Goal: Information Seeking & Learning: Find specific fact

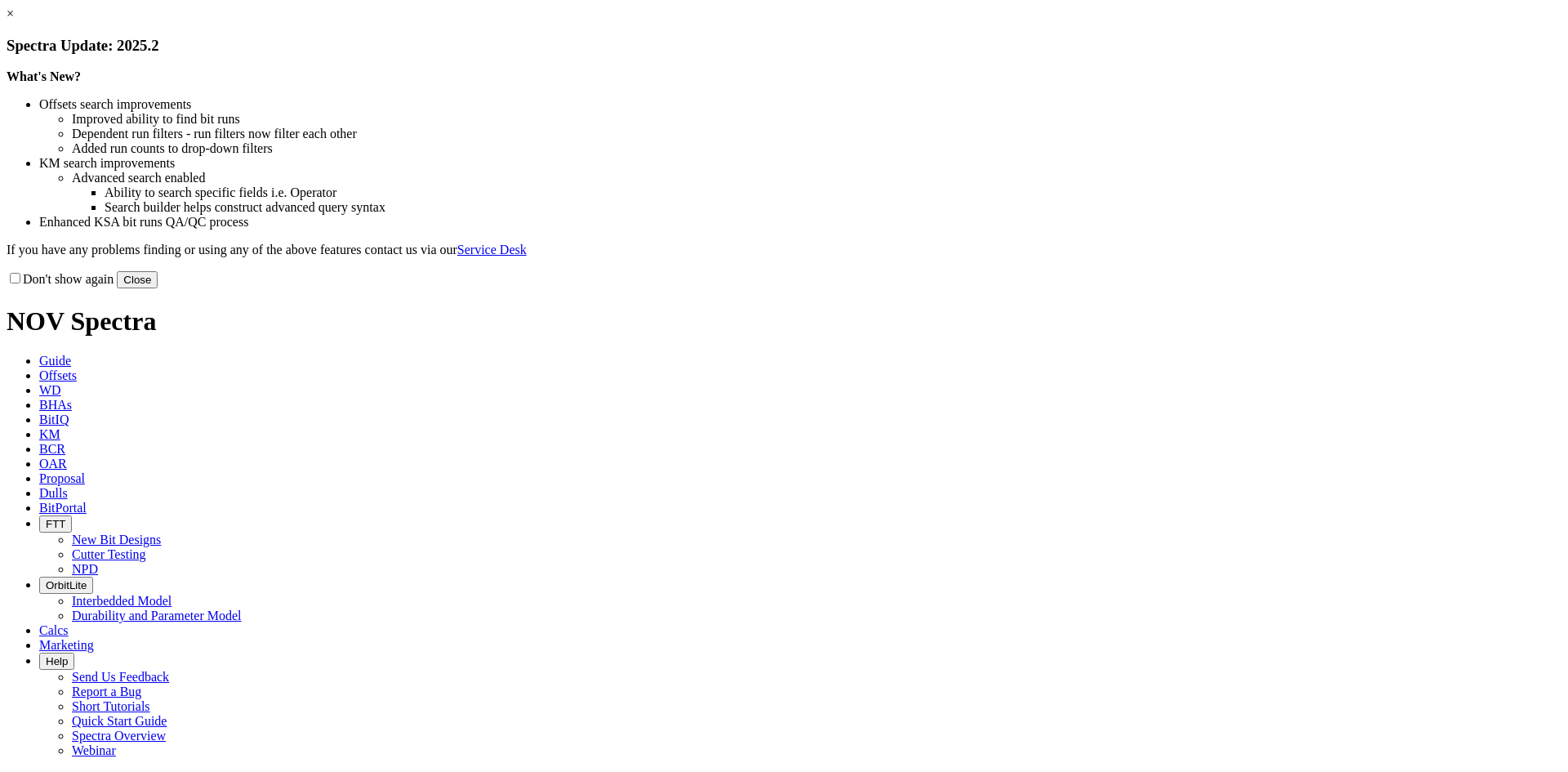
click at [14, 21] on link "×" at bounding box center [10, 13] width 7 height 14
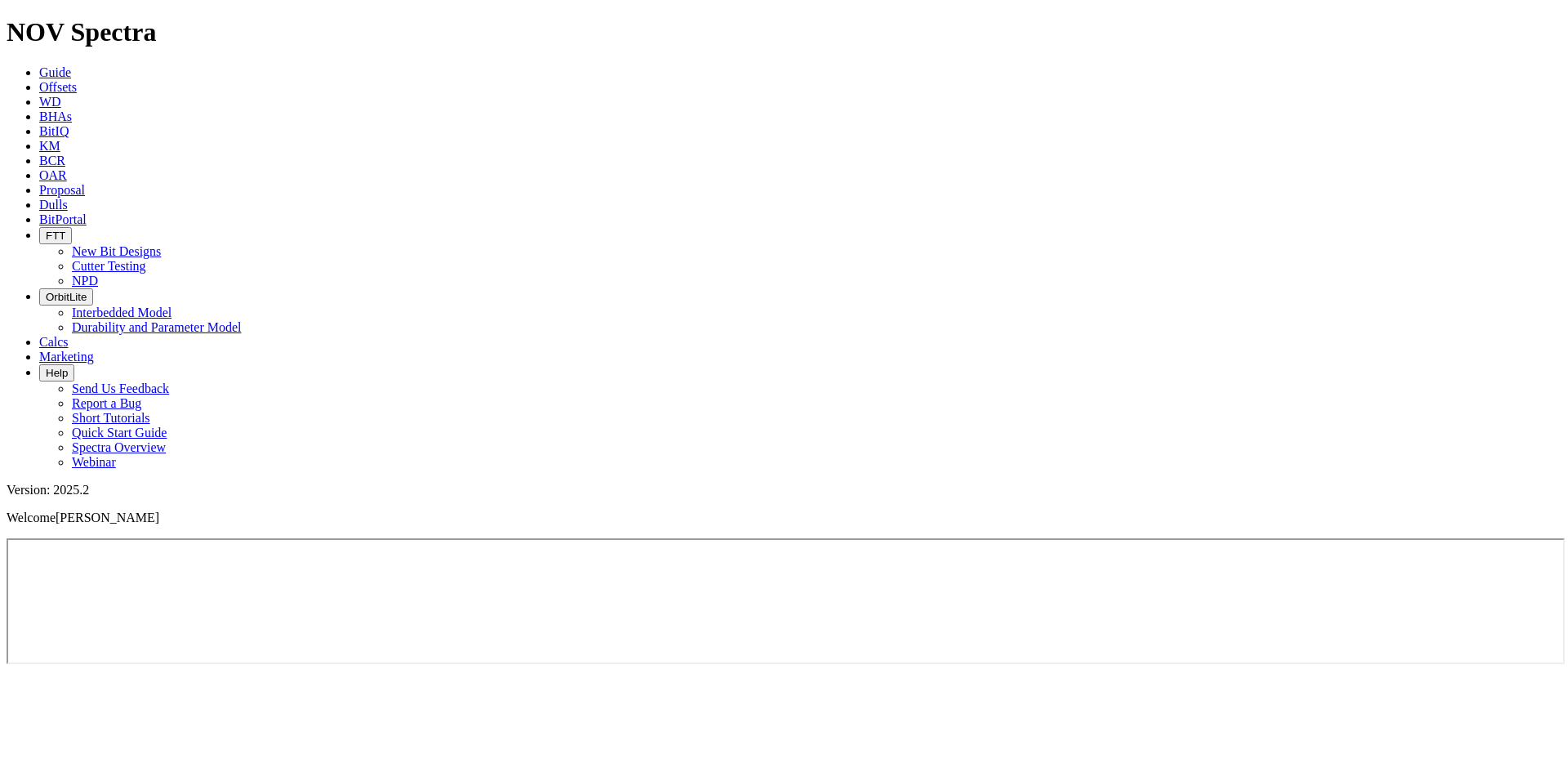
click at [77, 80] on span "Offsets" at bounding box center [58, 87] width 37 height 14
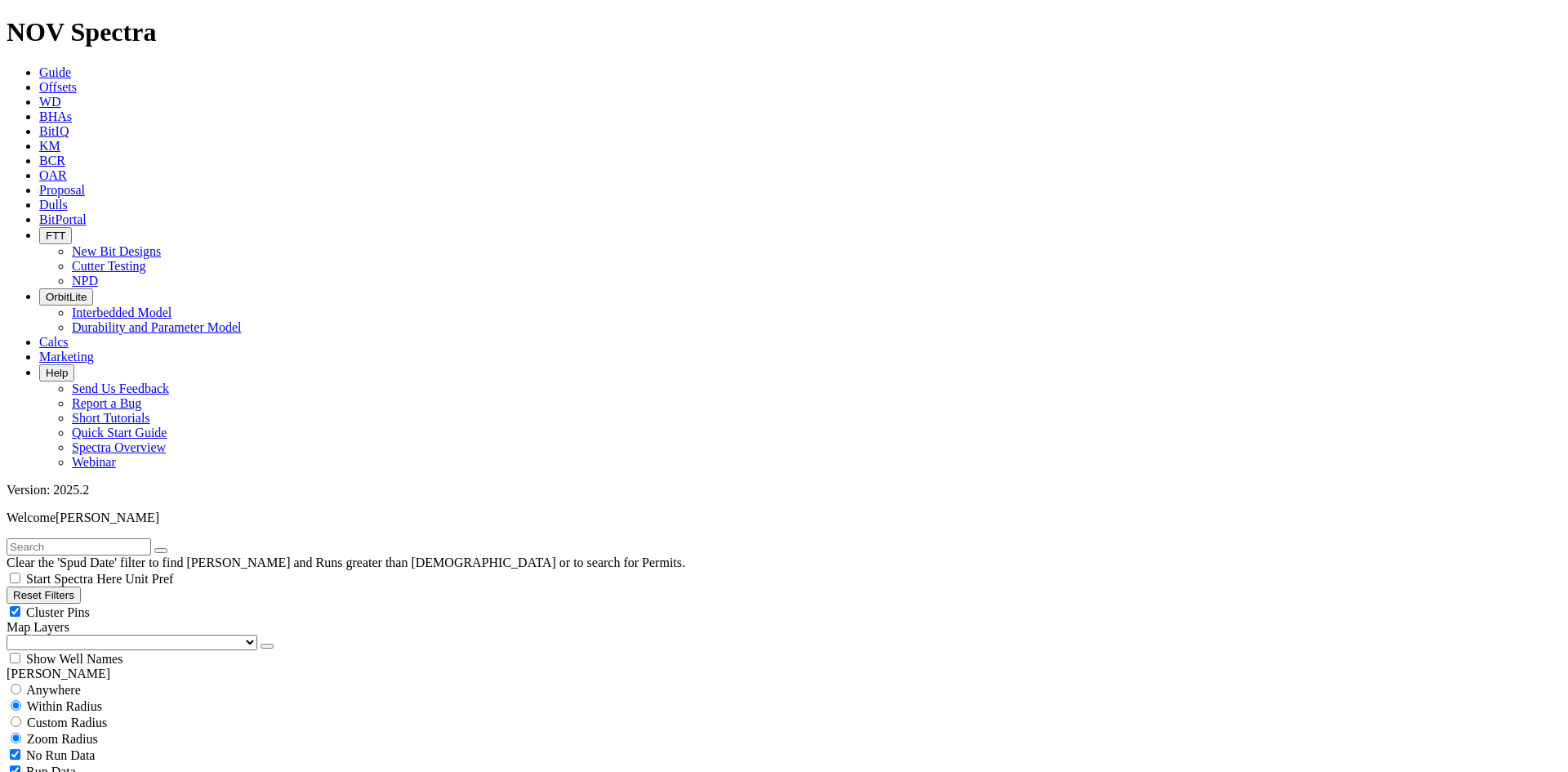
click at [115, 538] on input "text" at bounding box center [78, 546] width 144 height 17
type input "C246-01"
click at [161, 551] on icon "button" at bounding box center [161, 551] width 0 height 0
click at [96, 538] on input "text" at bounding box center [78, 546] width 144 height 17
type input "C299-01"
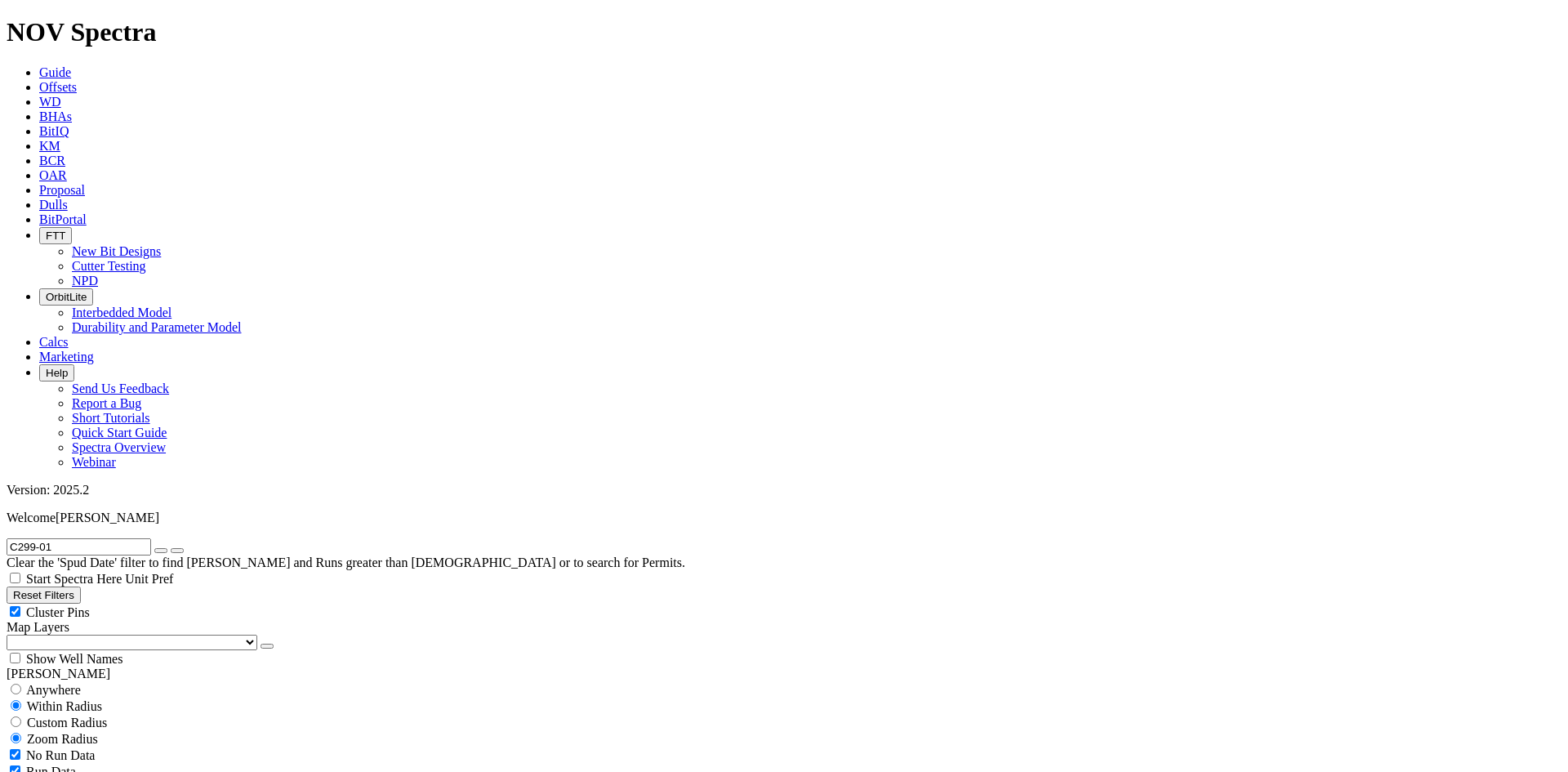
scroll to position [3533, 0]
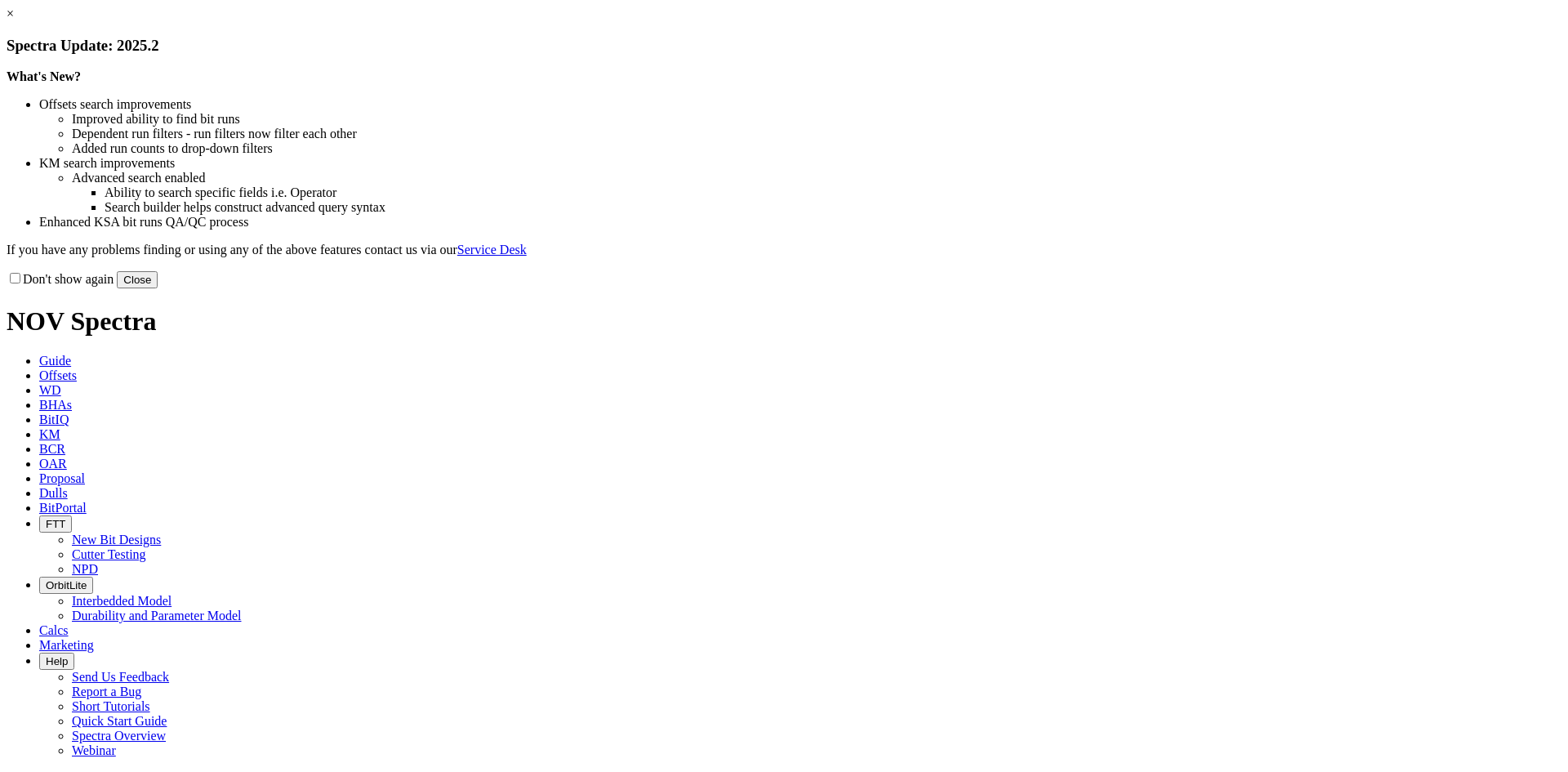
click at [158, 289] on button "Close" at bounding box center [137, 279] width 41 height 17
click at [14, 21] on link "×" at bounding box center [10, 13] width 7 height 14
